Goal: Obtain resource: Obtain resource

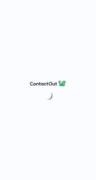
click at [80, 24] on div at bounding box center [48, 90] width 96 height 180
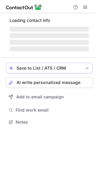
scroll to position [118, 96]
click at [52, 69] on div "Save to List / ATS / CRM" at bounding box center [50, 68] width 66 height 5
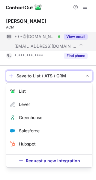
scroll to position [126, 96]
click at [83, 33] on div "View email" at bounding box center [73, 37] width 27 height 10
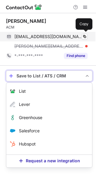
click at [86, 33] on div "dannidawson358@gmail.com Verified Copy" at bounding box center [47, 37] width 82 height 10
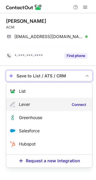
scroll to position [116, 96]
